Goal: Task Accomplishment & Management: Use online tool/utility

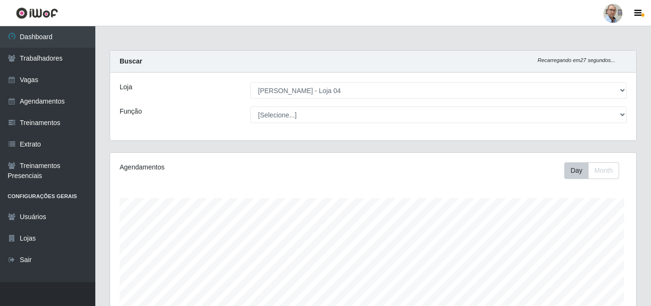
select select "251"
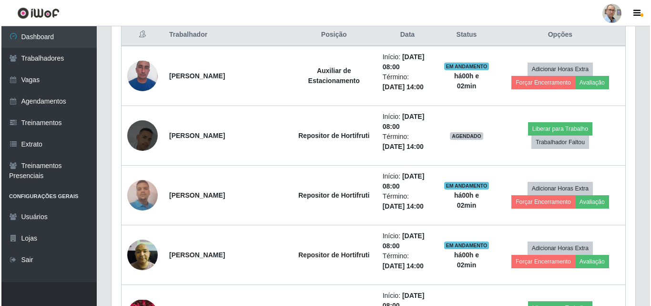
scroll to position [429, 0]
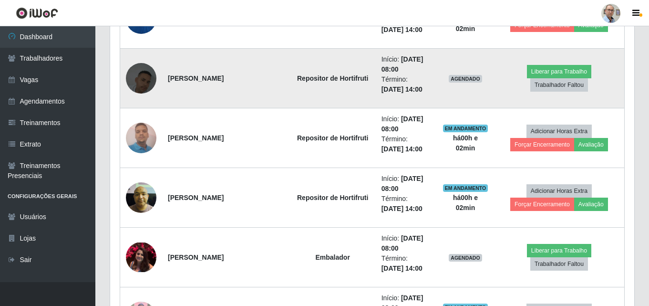
click at [145, 80] on img at bounding box center [141, 78] width 31 height 54
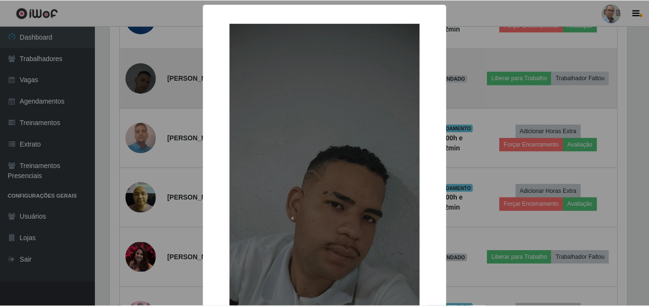
scroll to position [198, 519]
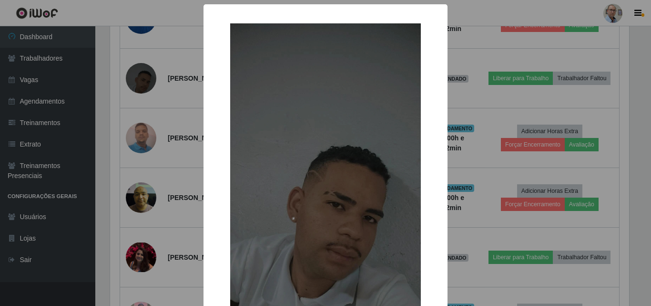
click at [131, 82] on div "× OK Cancel" at bounding box center [325, 153] width 651 height 306
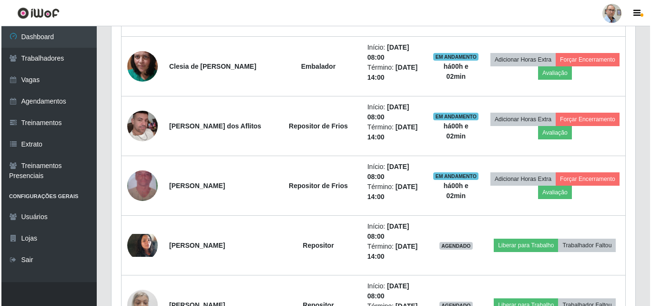
scroll to position [953, 0]
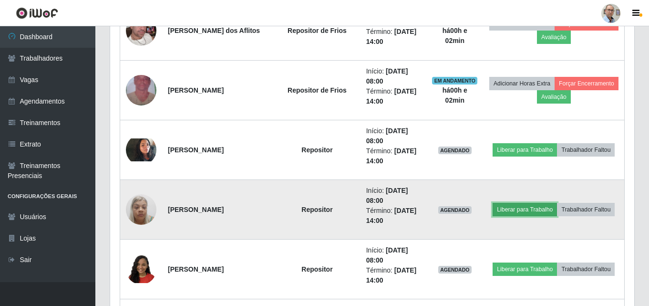
click at [521, 207] on button "Liberar para Trabalho" at bounding box center [524, 209] width 64 height 13
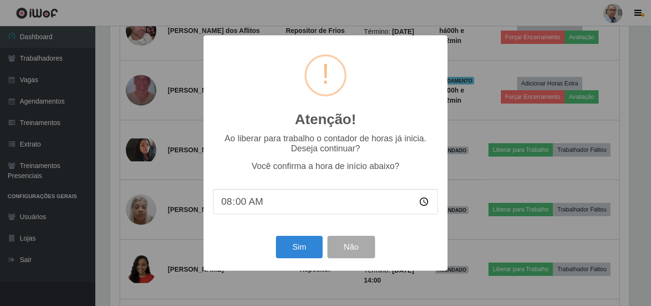
scroll to position [198, 519]
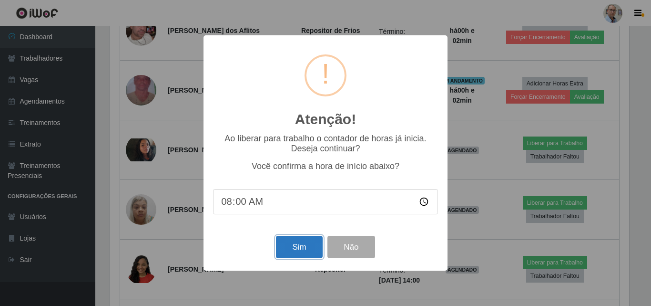
click at [304, 246] on button "Sim" at bounding box center [299, 246] width 46 height 22
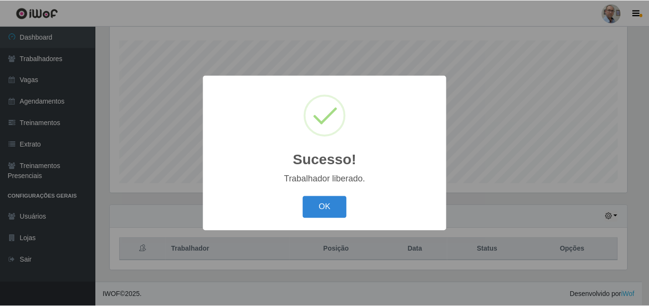
scroll to position [476459, 476138]
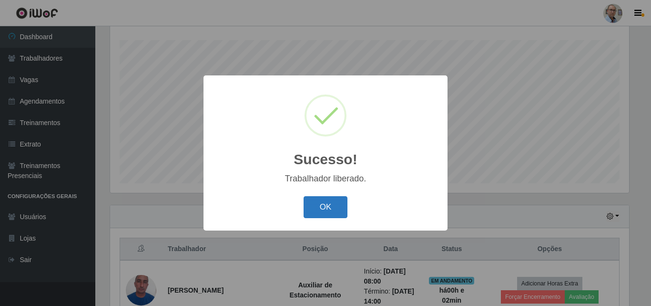
click at [322, 210] on button "OK" at bounding box center [326, 207] width 44 height 22
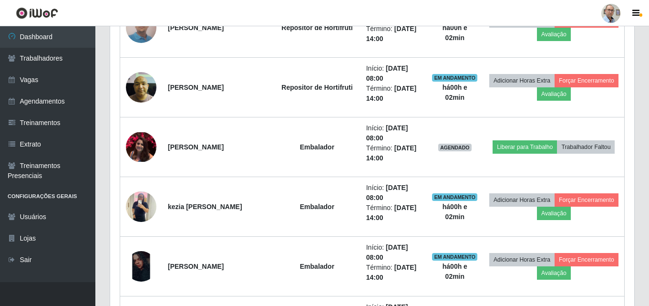
scroll to position [348, 0]
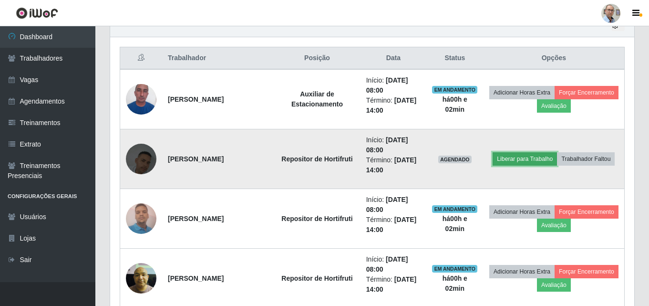
click at [537, 161] on button "Liberar para Trabalho" at bounding box center [524, 158] width 64 height 13
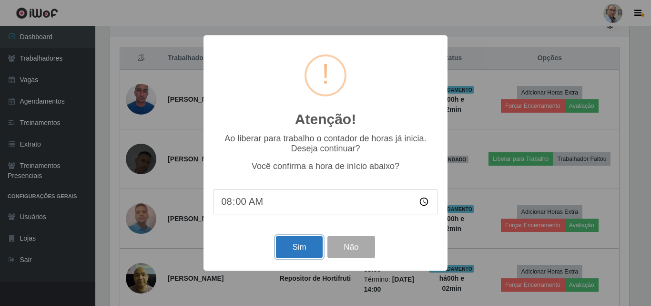
click at [285, 256] on button "Sim" at bounding box center [299, 246] width 46 height 22
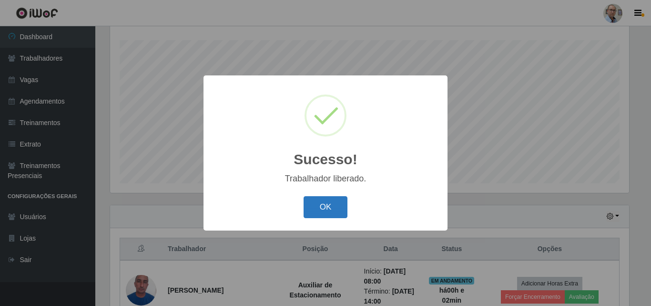
click at [310, 201] on button "OK" at bounding box center [326, 207] width 44 height 22
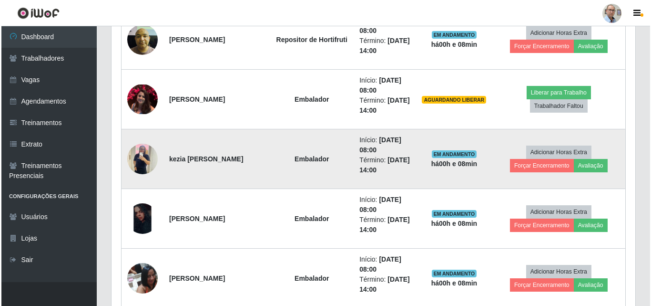
scroll to position [634, 0]
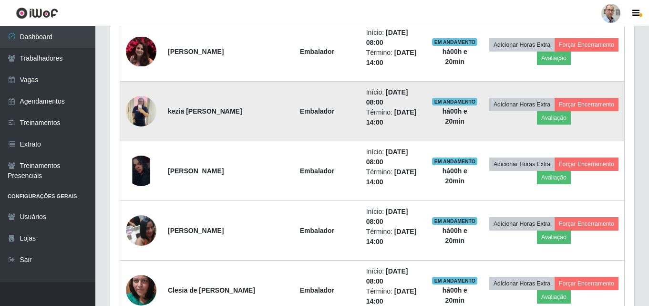
click at [133, 109] on img at bounding box center [141, 111] width 31 height 41
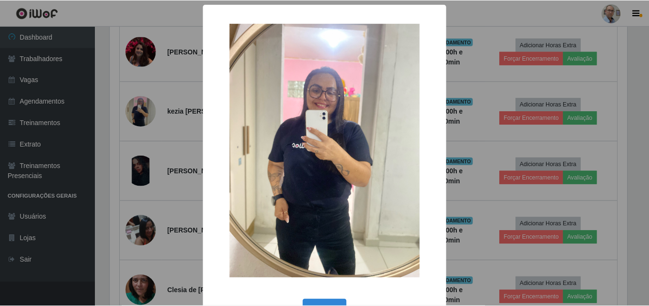
scroll to position [198, 519]
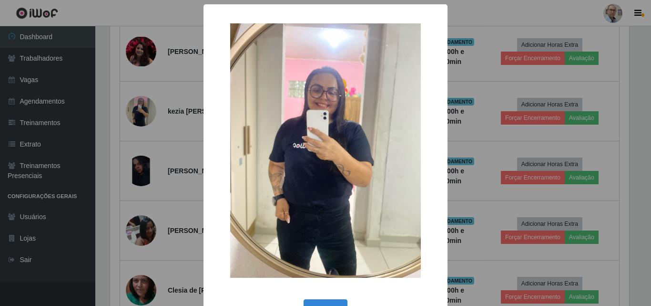
click at [133, 109] on div "× OK Cancel" at bounding box center [325, 153] width 651 height 306
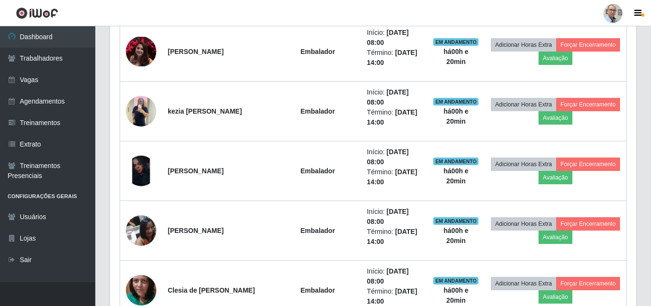
scroll to position [198, 524]
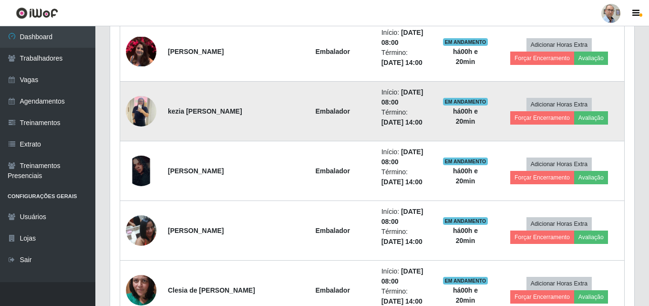
click at [149, 108] on img at bounding box center [141, 111] width 31 height 41
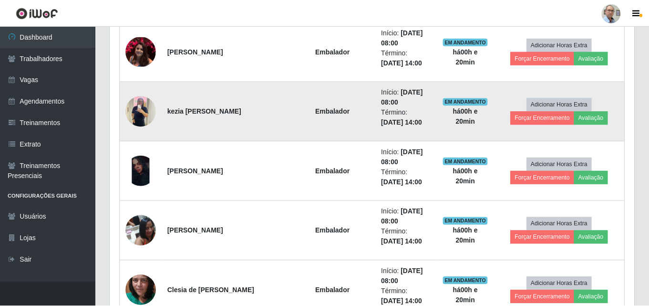
scroll to position [198, 519]
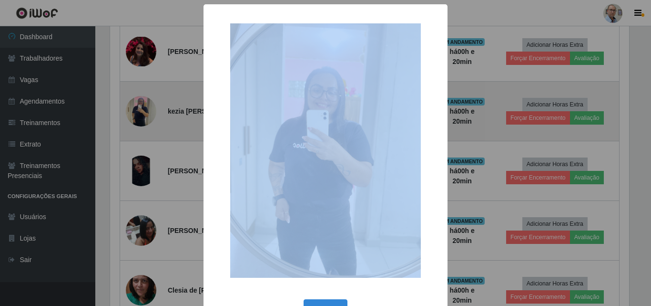
click at [149, 108] on div "× OK Cancel" at bounding box center [325, 153] width 651 height 306
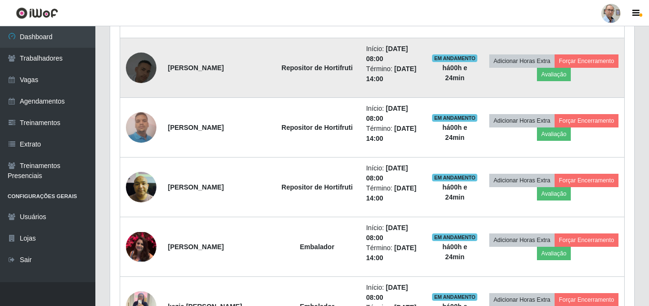
scroll to position [444, 0]
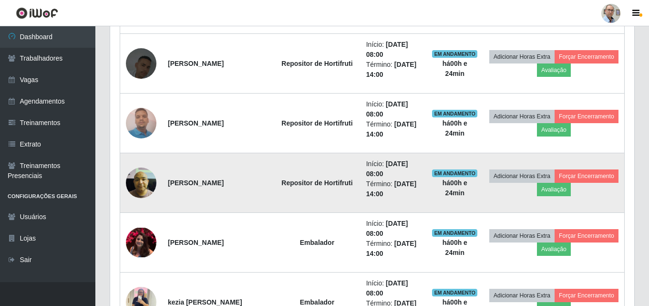
click at [148, 183] on img at bounding box center [141, 182] width 31 height 41
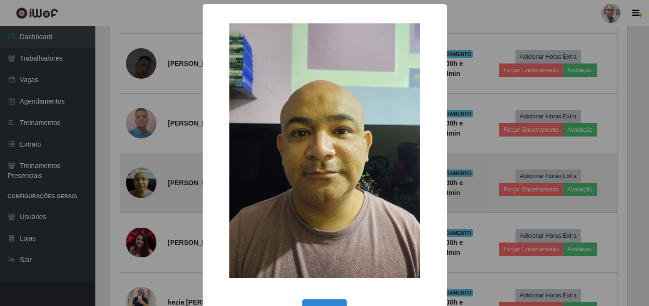
scroll to position [198, 519]
click at [148, 183] on div "× OK Cancel" at bounding box center [325, 153] width 651 height 306
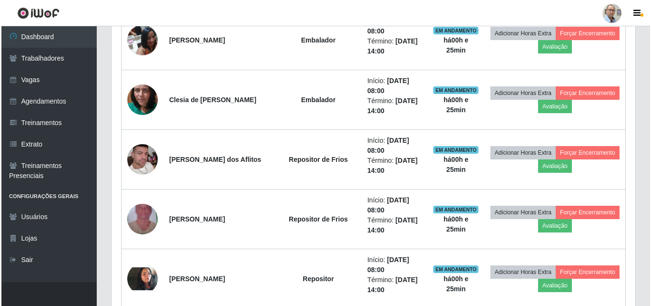
scroll to position [825, 0]
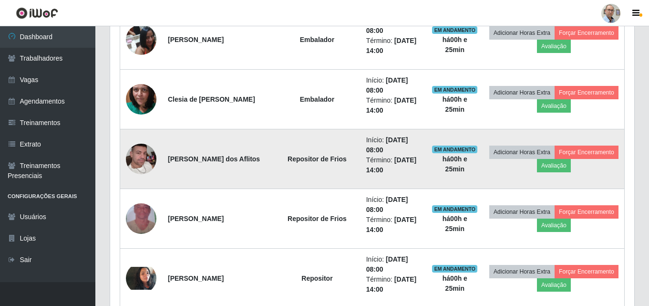
click at [139, 160] on img at bounding box center [141, 159] width 31 height 54
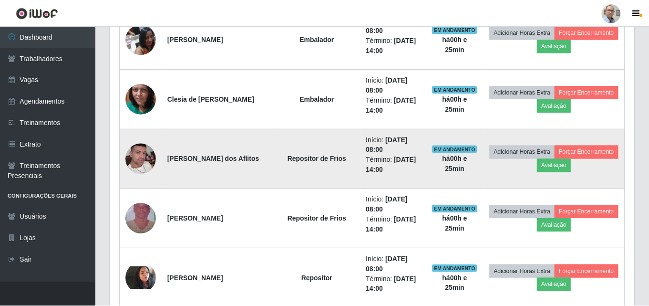
scroll to position [198, 519]
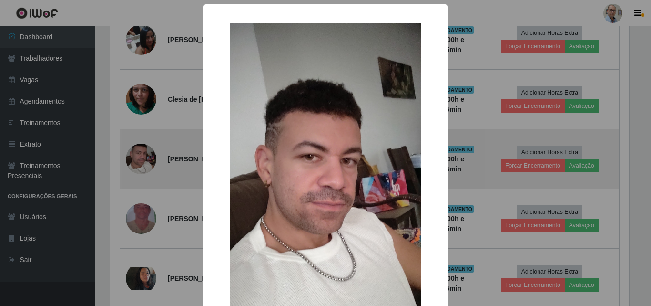
click at [139, 160] on div "× OK Cancel" at bounding box center [325, 153] width 651 height 306
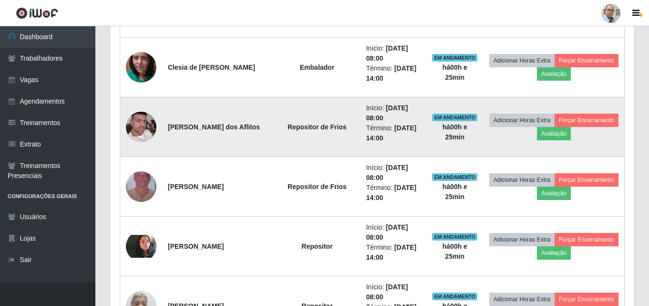
scroll to position [873, 0]
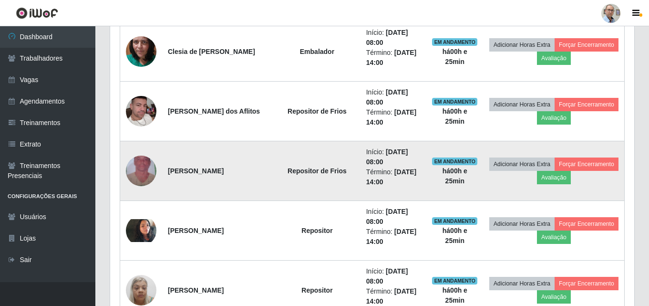
click at [149, 167] on img at bounding box center [141, 170] width 31 height 54
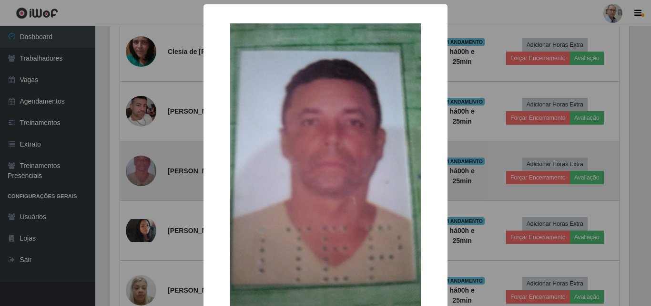
click at [149, 167] on div "× OK Cancel" at bounding box center [325, 153] width 651 height 306
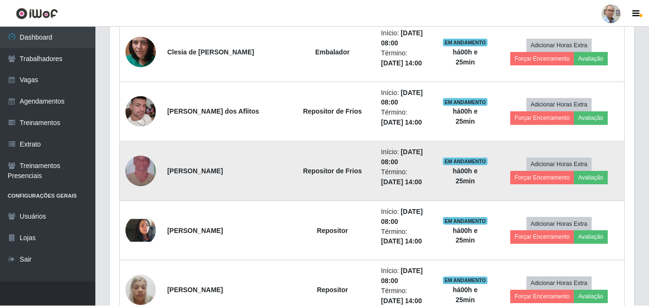
scroll to position [198, 524]
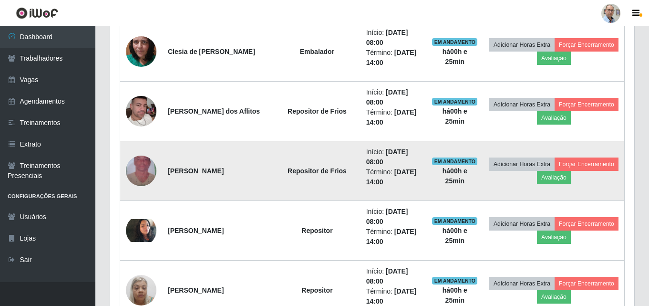
click at [149, 167] on img at bounding box center [141, 170] width 31 height 54
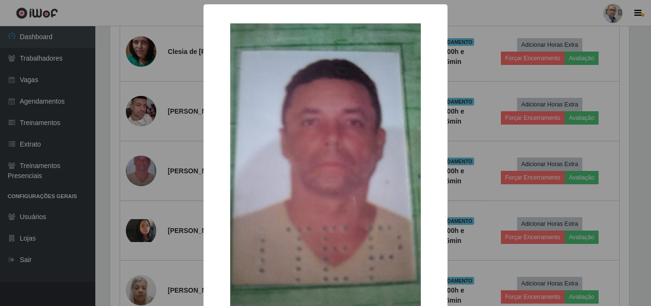
click at [157, 165] on div "× OK Cancel" at bounding box center [325, 153] width 651 height 306
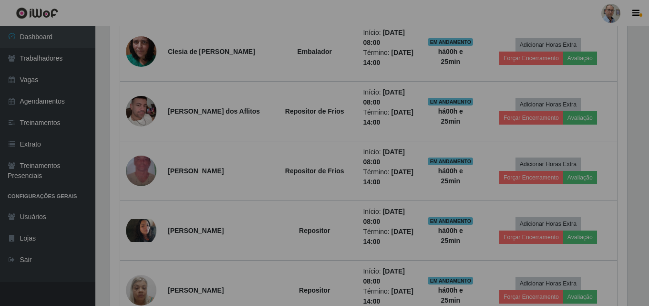
scroll to position [198, 524]
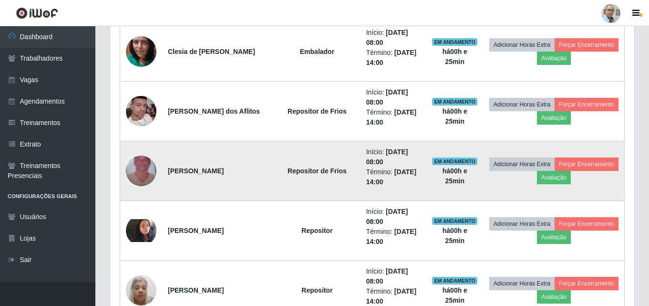
click at [141, 170] on img at bounding box center [141, 170] width 31 height 54
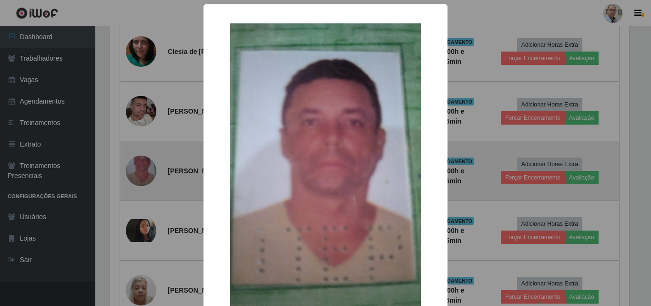
click at [141, 170] on div "× OK Cancel" at bounding box center [325, 153] width 651 height 306
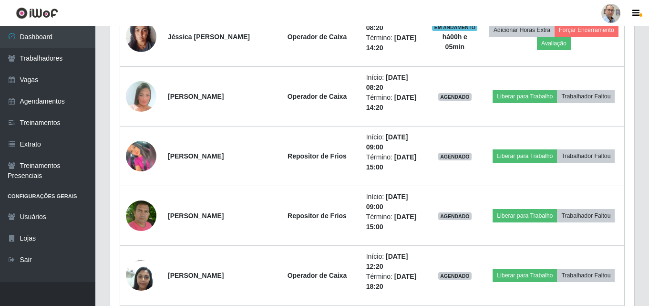
scroll to position [1492, 0]
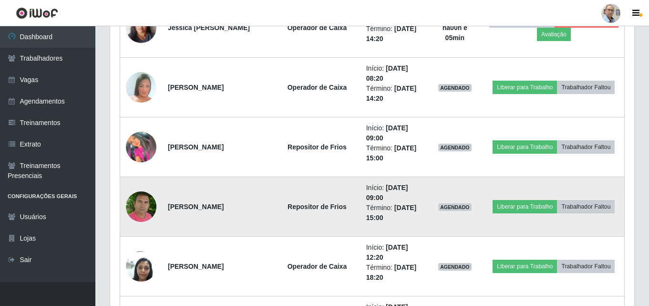
click at [147, 198] on img at bounding box center [141, 206] width 31 height 34
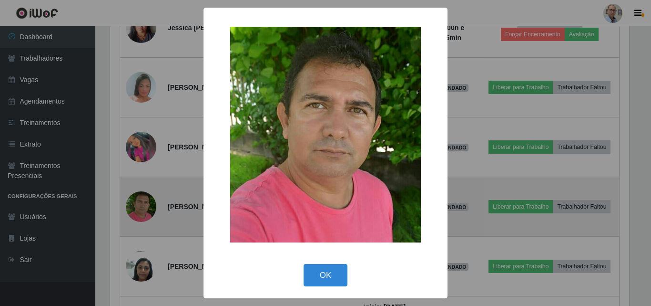
click at [147, 198] on div "× OK Cancel" at bounding box center [325, 153] width 651 height 306
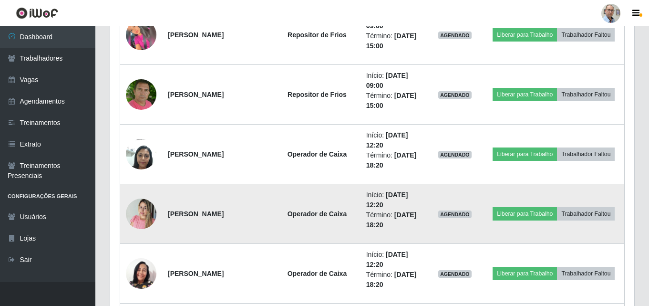
scroll to position [0, 0]
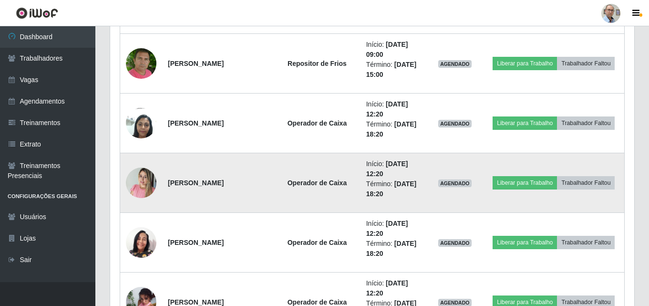
click at [144, 184] on img at bounding box center [141, 182] width 31 height 41
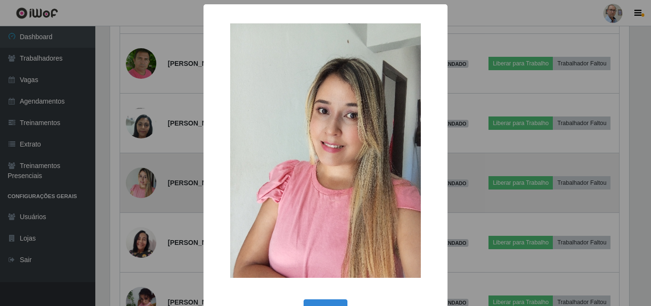
click at [144, 184] on div "× OK Cancel" at bounding box center [325, 153] width 651 height 306
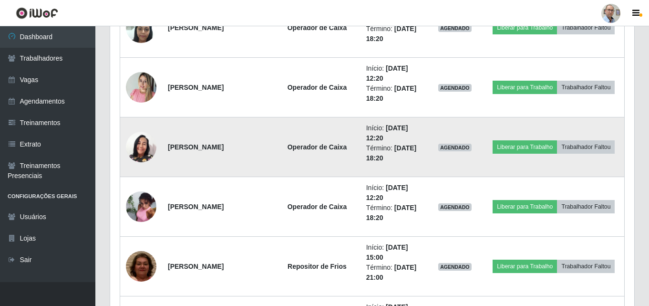
click at [145, 150] on img at bounding box center [141, 147] width 31 height 31
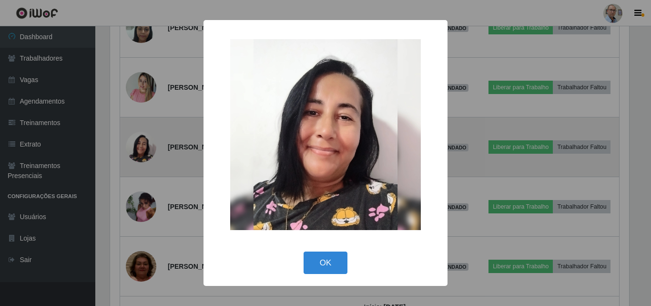
click at [145, 150] on div "× OK Cancel" at bounding box center [325, 153] width 651 height 306
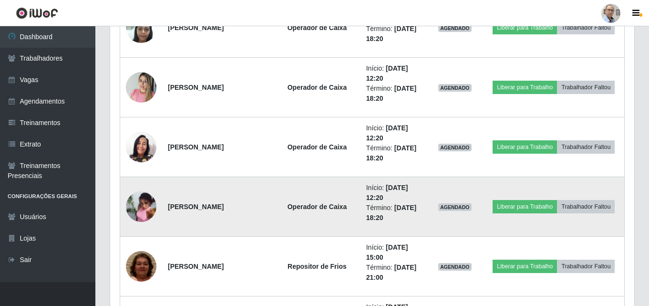
click at [142, 206] on img at bounding box center [141, 206] width 31 height 41
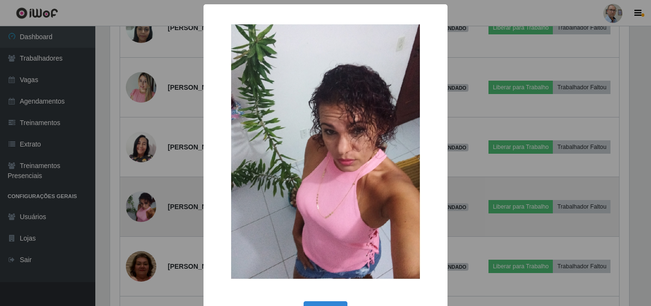
click at [141, 206] on div "× OK Cancel" at bounding box center [325, 153] width 651 height 306
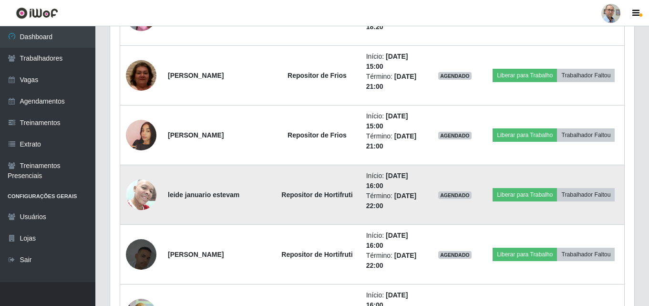
click at [135, 196] on img at bounding box center [141, 194] width 31 height 41
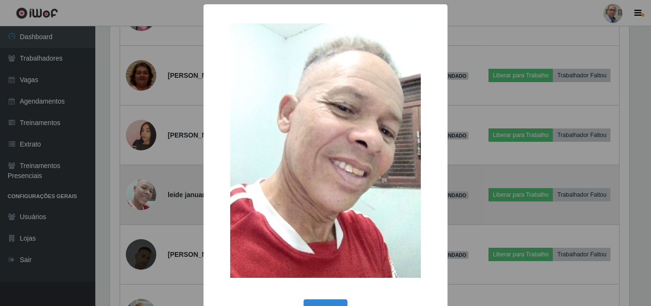
click at [135, 196] on div "× OK Cancel" at bounding box center [325, 153] width 651 height 306
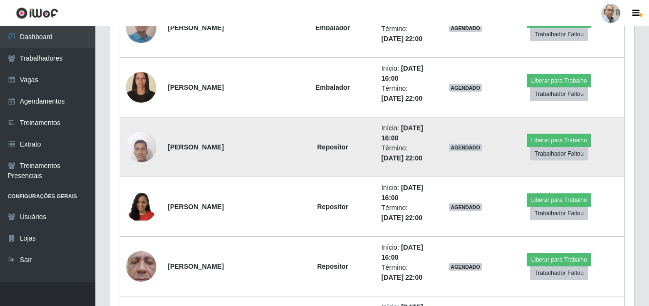
click at [149, 150] on img at bounding box center [141, 146] width 31 height 41
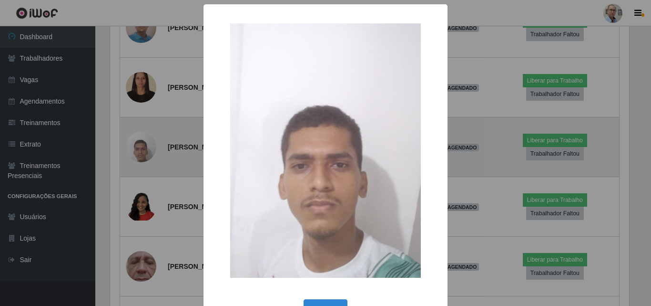
click at [149, 150] on div "× OK Cancel" at bounding box center [325, 153] width 651 height 306
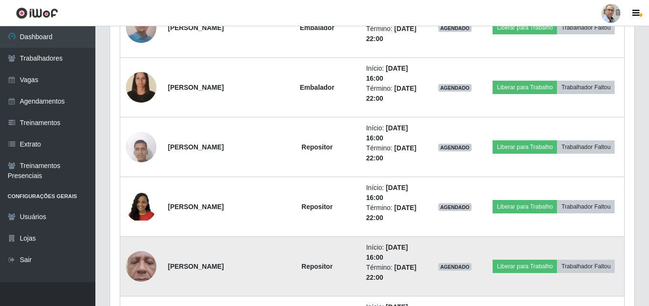
click at [141, 267] on img at bounding box center [141, 266] width 31 height 68
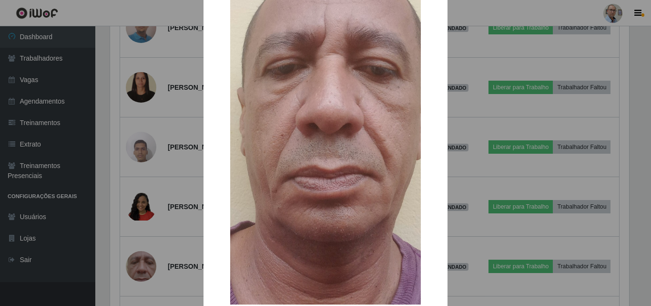
click at [138, 258] on div "× OK Cancel" at bounding box center [325, 153] width 651 height 306
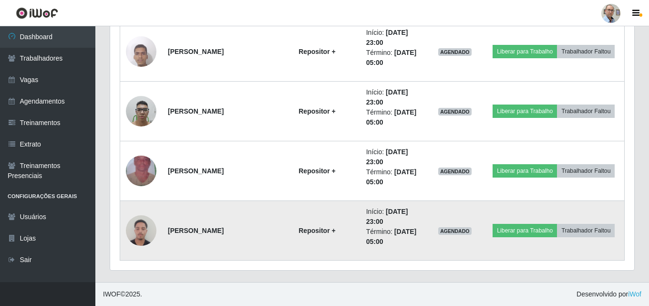
click at [144, 230] on img at bounding box center [141, 230] width 31 height 41
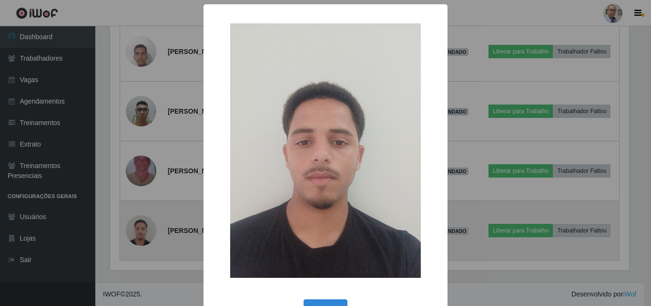
click at [144, 230] on div "× OK Cancel" at bounding box center [325, 153] width 651 height 306
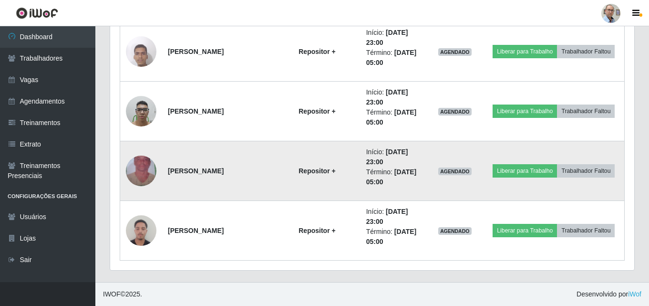
click at [143, 175] on img at bounding box center [141, 170] width 31 height 54
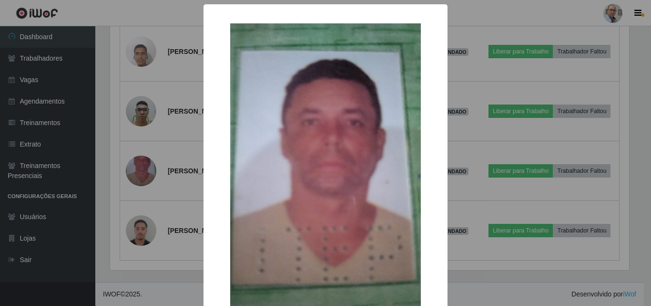
click at [135, 174] on div "× OK Cancel" at bounding box center [325, 153] width 651 height 306
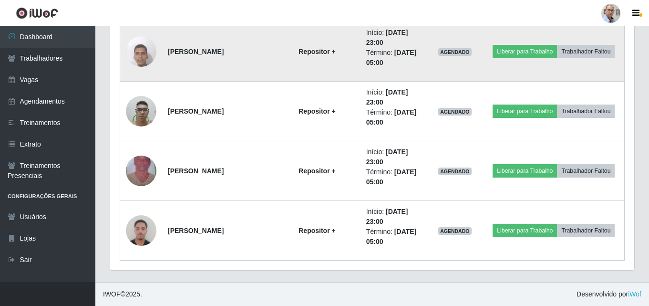
click at [140, 57] on img at bounding box center [141, 51] width 31 height 41
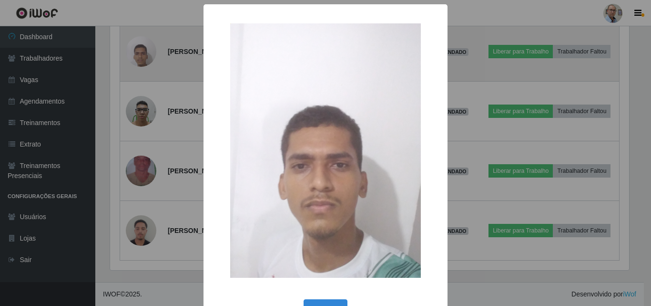
click at [140, 57] on div "× OK Cancel" at bounding box center [325, 153] width 651 height 306
